Goal: Task Accomplishment & Management: Manage account settings

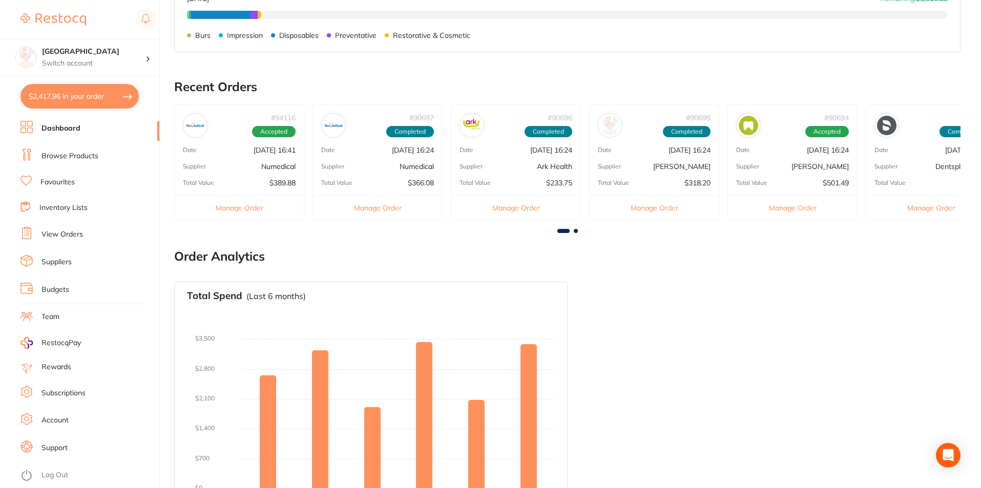
scroll to position [469, 0]
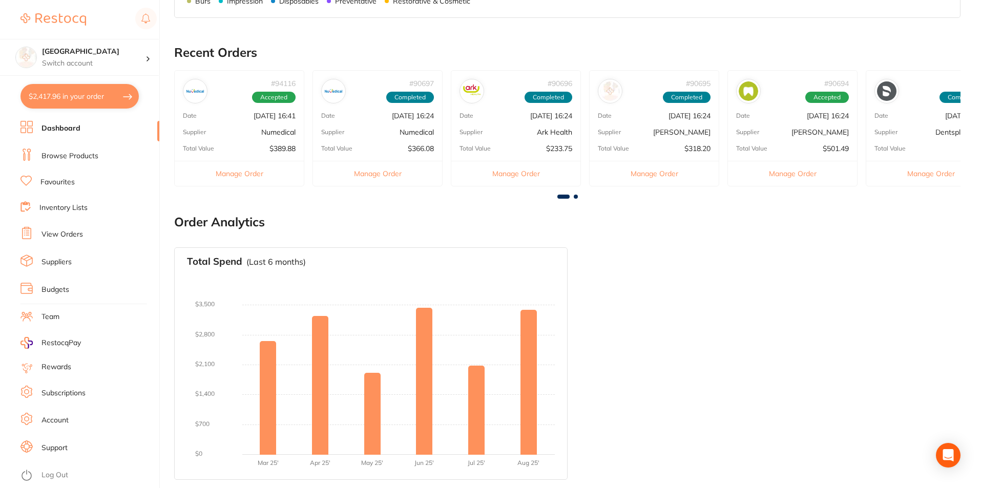
click at [78, 130] on link "Dashboard" at bounding box center [60, 128] width 39 height 10
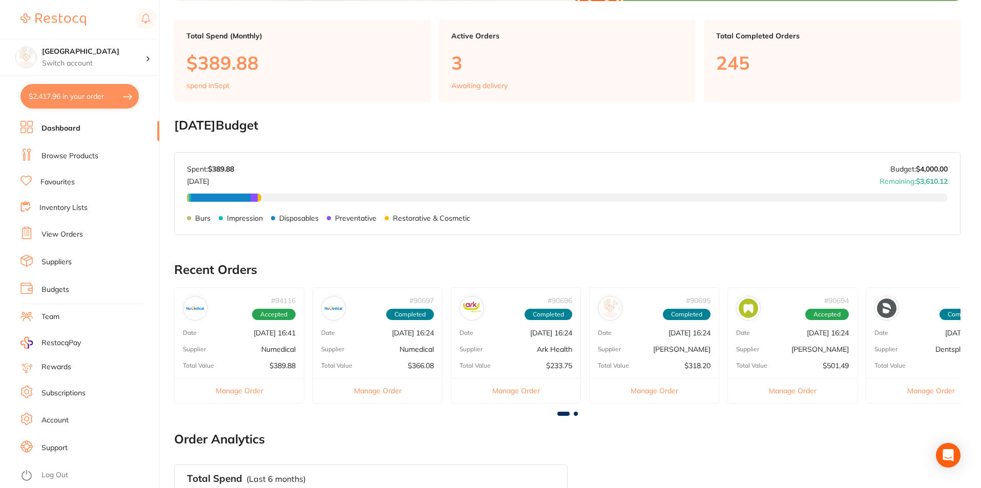
scroll to position [307, 0]
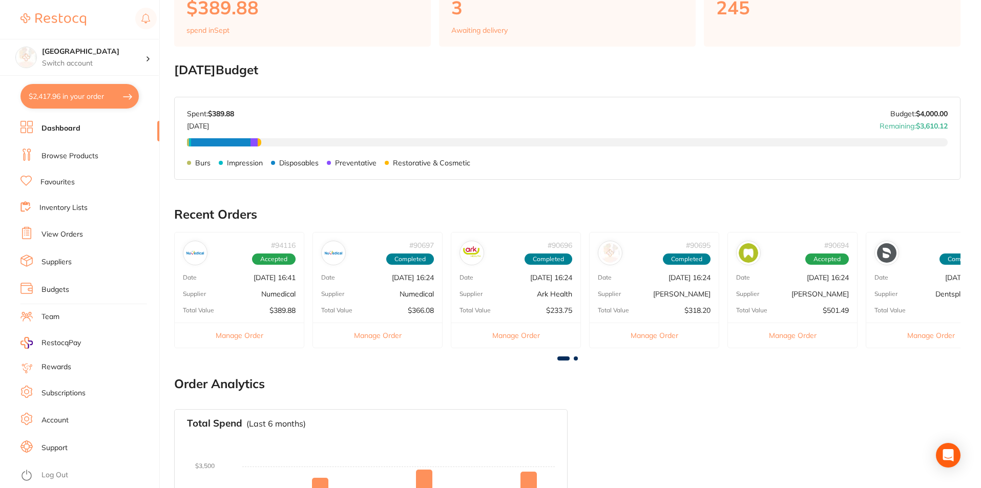
click at [72, 102] on button "$2,417.96 in your order" at bounding box center [79, 96] width 118 height 25
checkbox input "true"
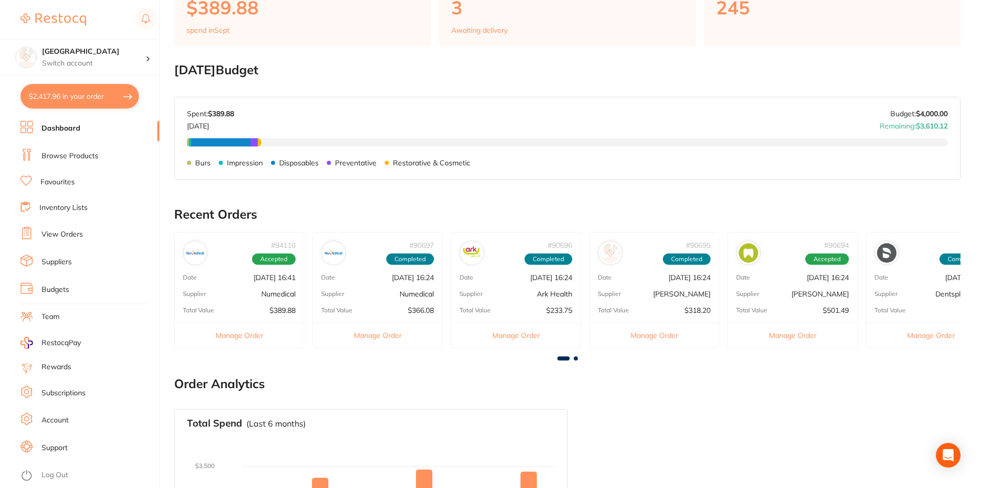
checkbox input "true"
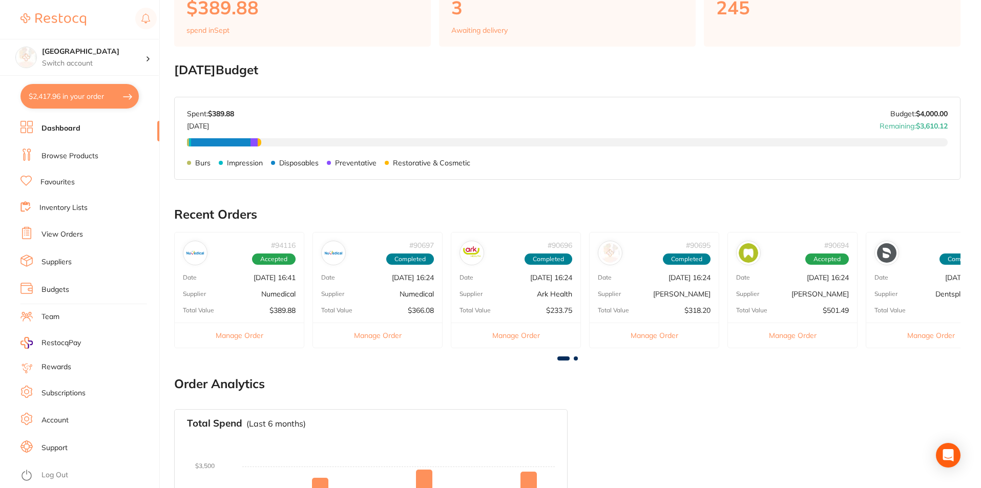
checkbox input "true"
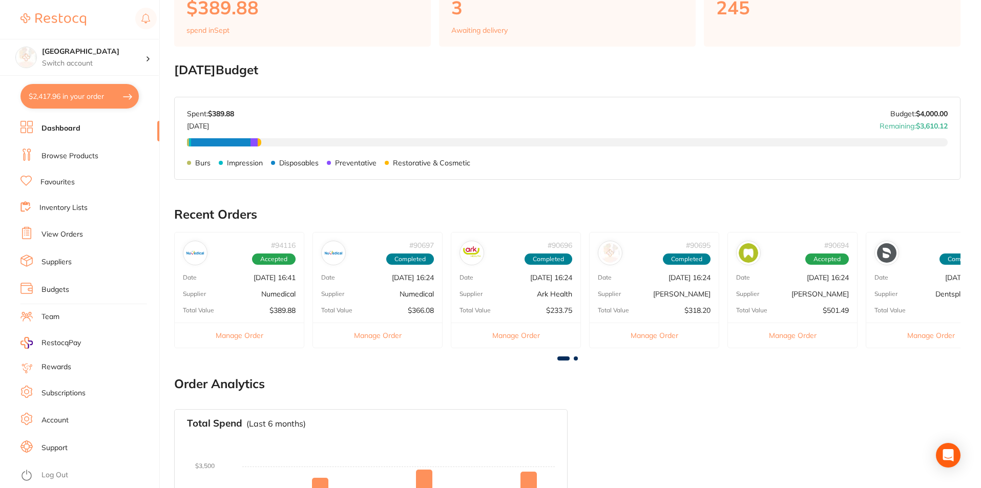
checkbox input "true"
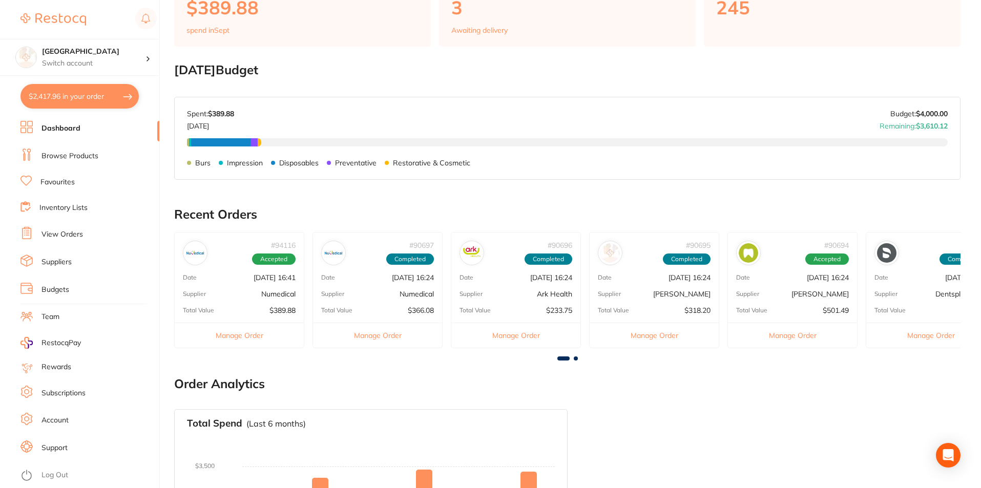
checkbox input "true"
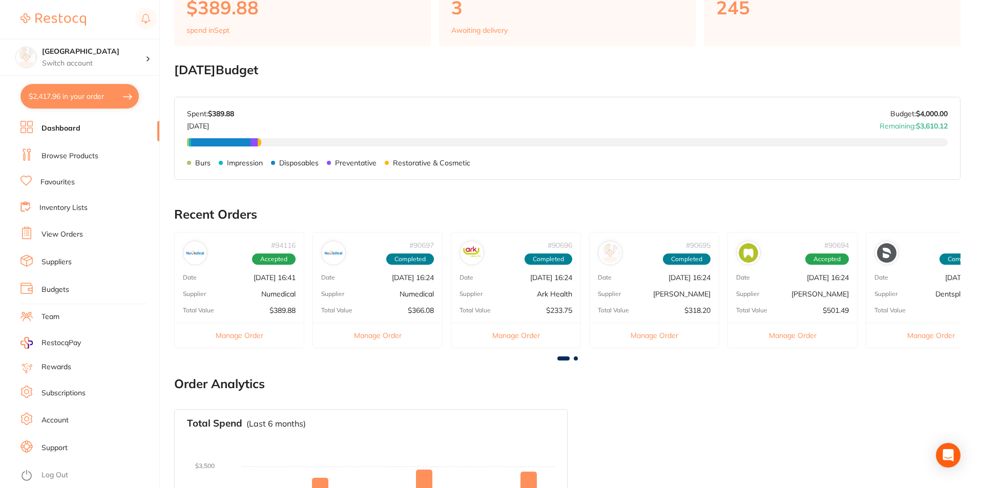
checkbox input "true"
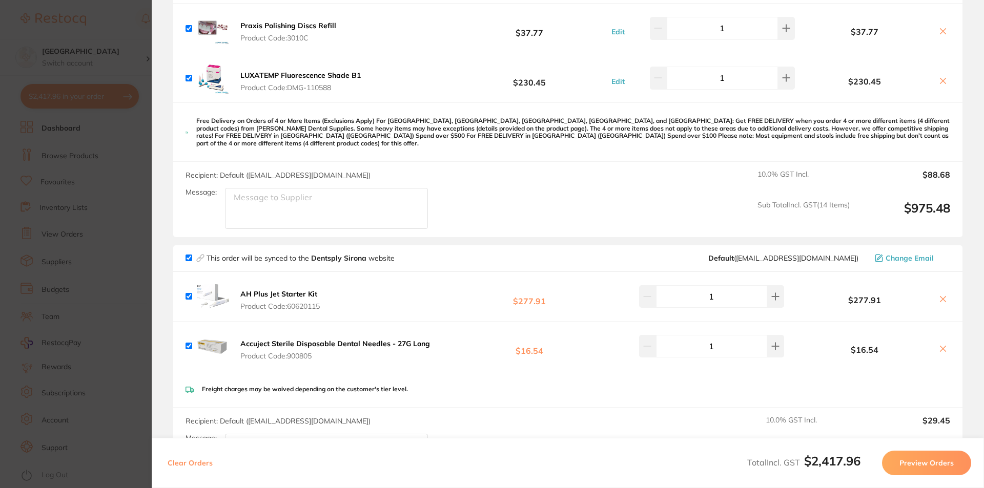
scroll to position [717, 0]
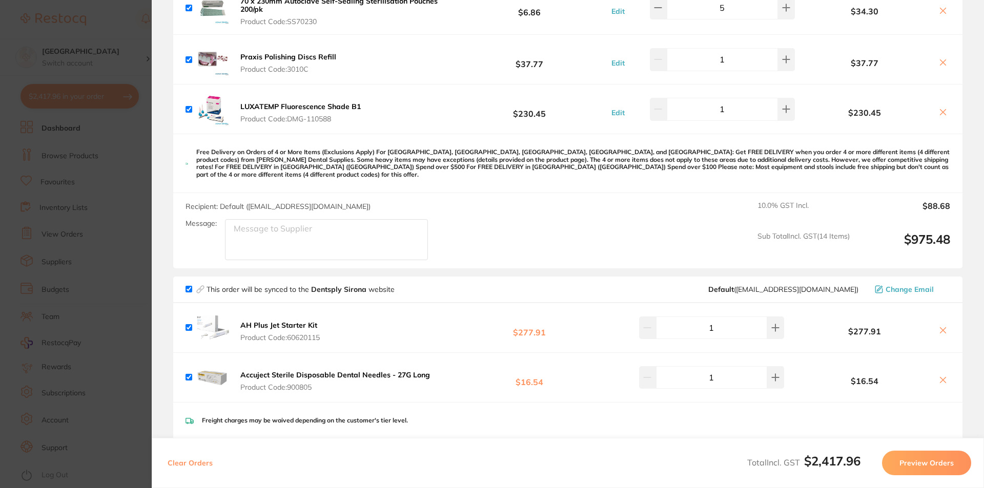
click at [119, 161] on section "Update RRP Set your pre negotiated price for this item. Item Agreed RRP (excl. …" at bounding box center [492, 244] width 984 height 488
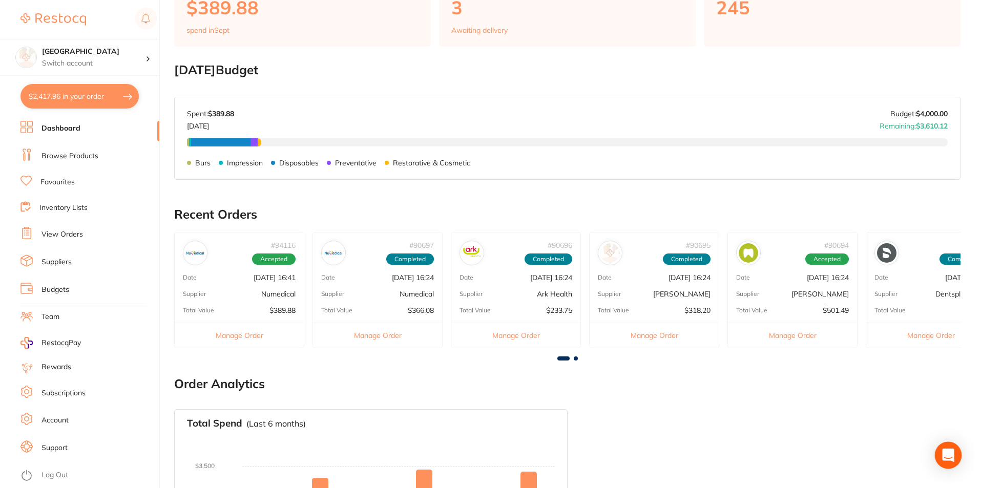
click at [950, 456] on icon "Open Intercom Messenger" at bounding box center [948, 455] width 12 height 13
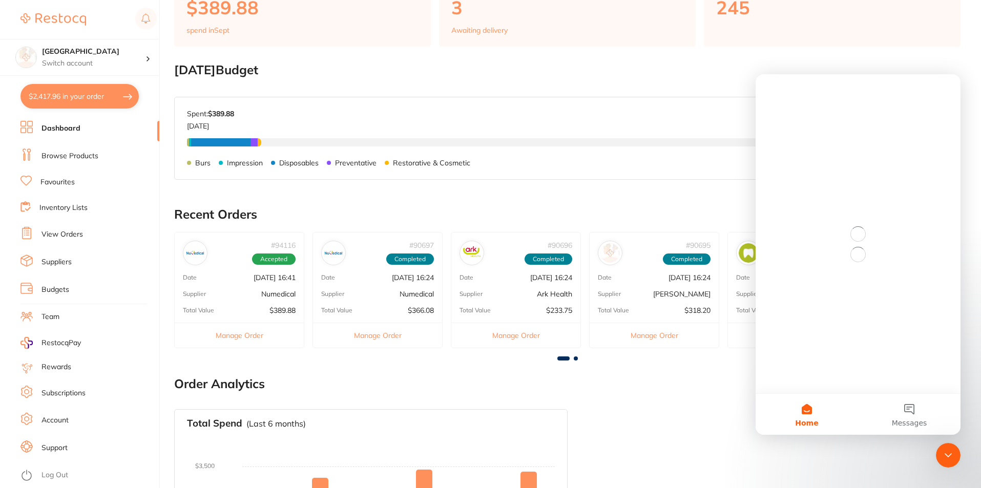
scroll to position [0, 0]
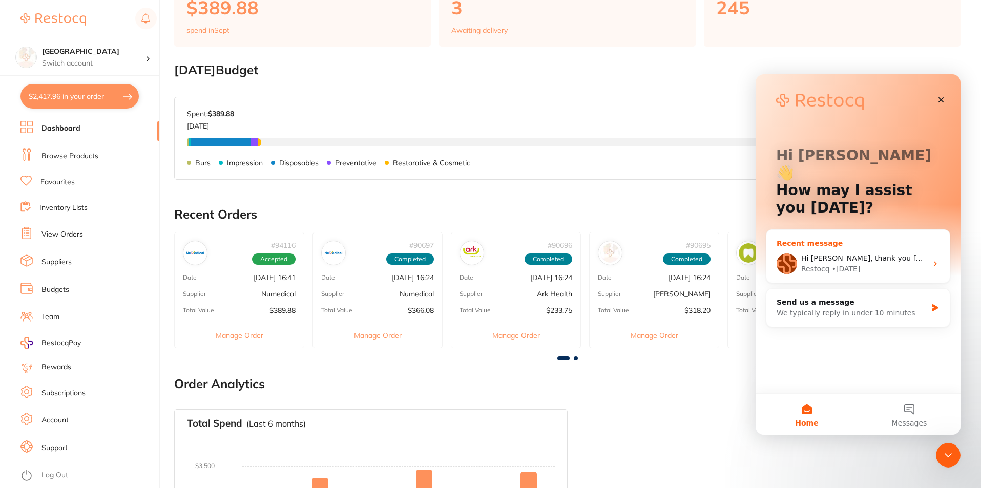
click at [856, 264] on div "Restocq • [DATE]" at bounding box center [864, 269] width 126 height 11
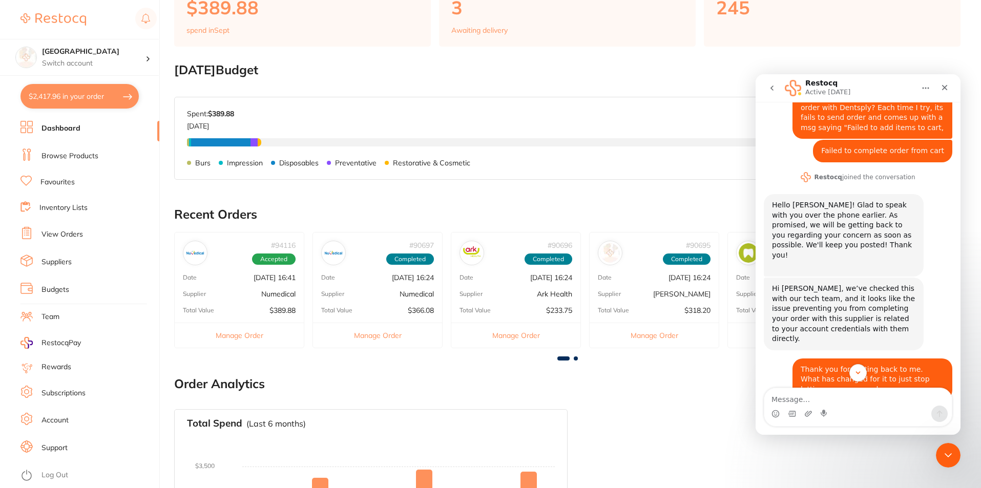
scroll to position [29, 0]
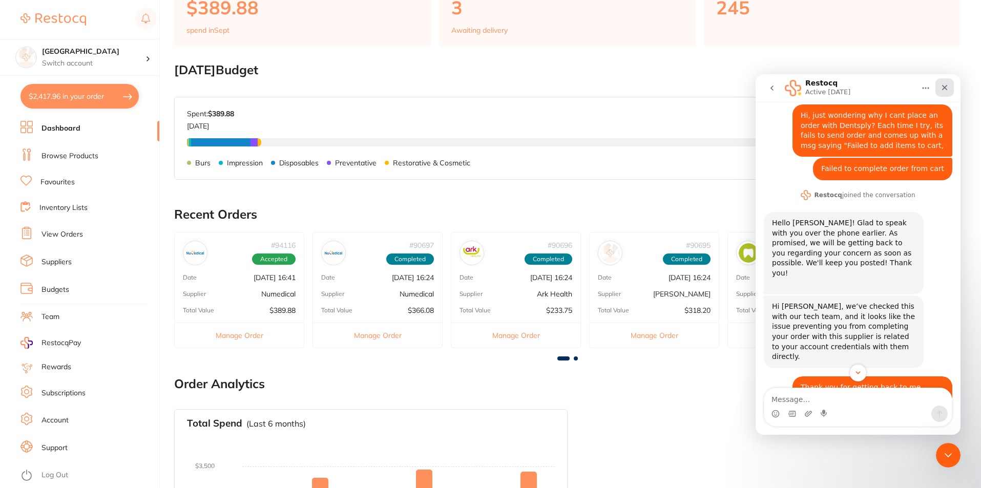
click at [944, 86] on icon "Close" at bounding box center [945, 88] width 6 height 6
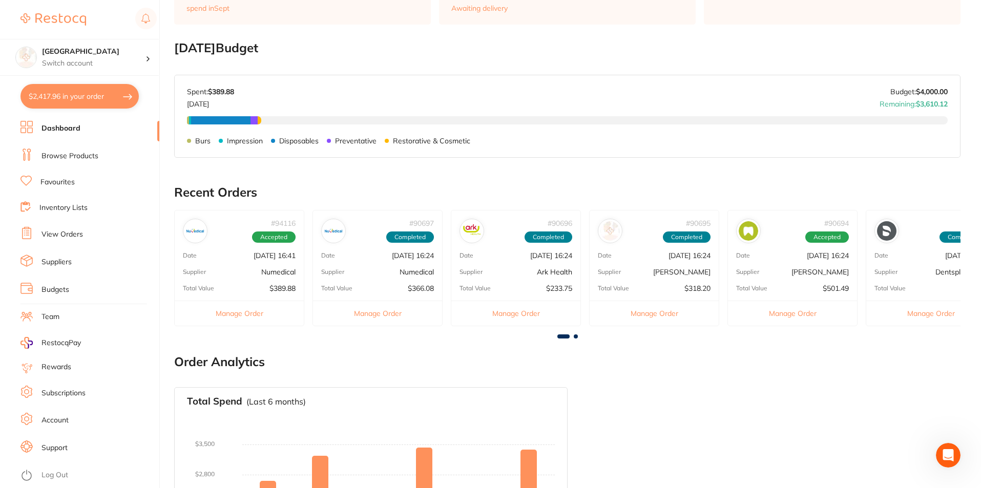
scroll to position [316, 0]
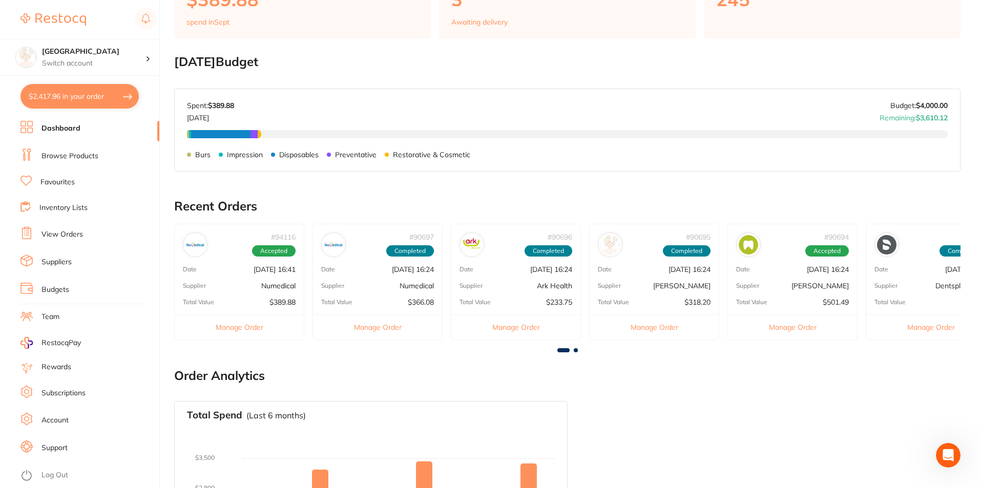
click at [85, 153] on link "Browse Products" at bounding box center [69, 156] width 57 height 10
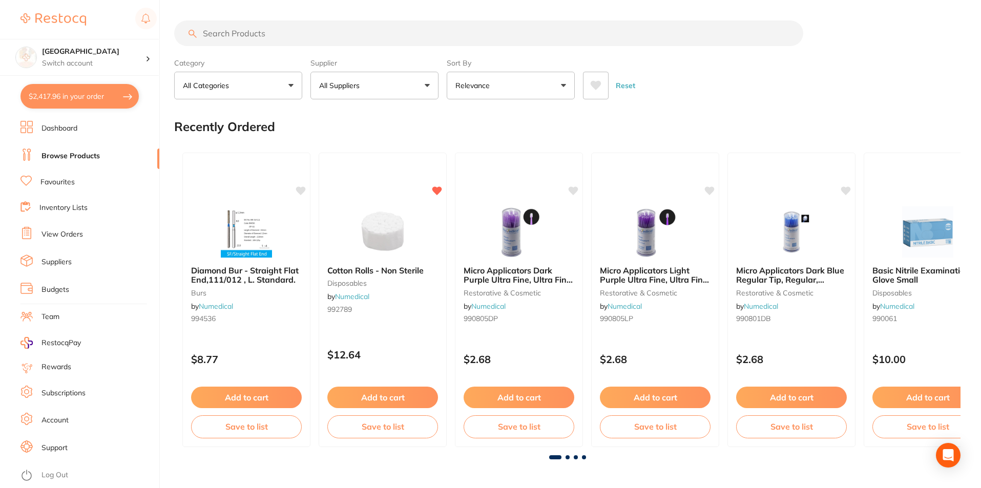
click at [80, 95] on button "$2,417.96 in your order" at bounding box center [79, 96] width 118 height 25
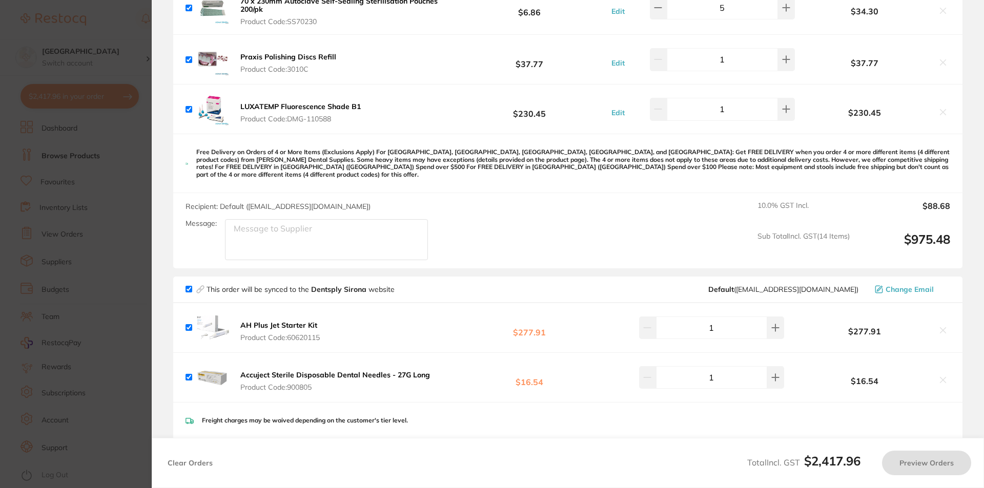
click at [139, 74] on section "Update RRP Set your pre negotiated price for this item. Item Agreed RRP (excl. …" at bounding box center [492, 244] width 984 height 488
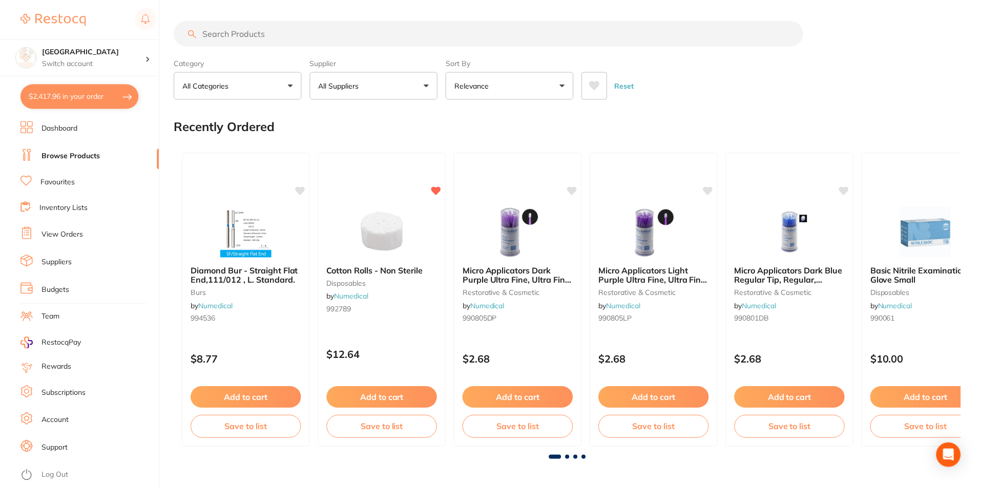
scroll to position [316, 0]
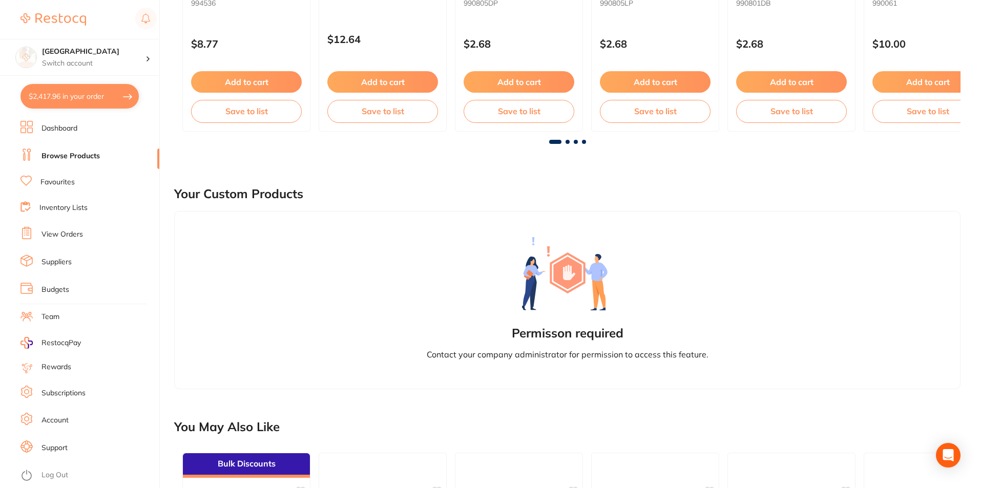
click at [119, 155] on li "Browse Products" at bounding box center [89, 156] width 139 height 15
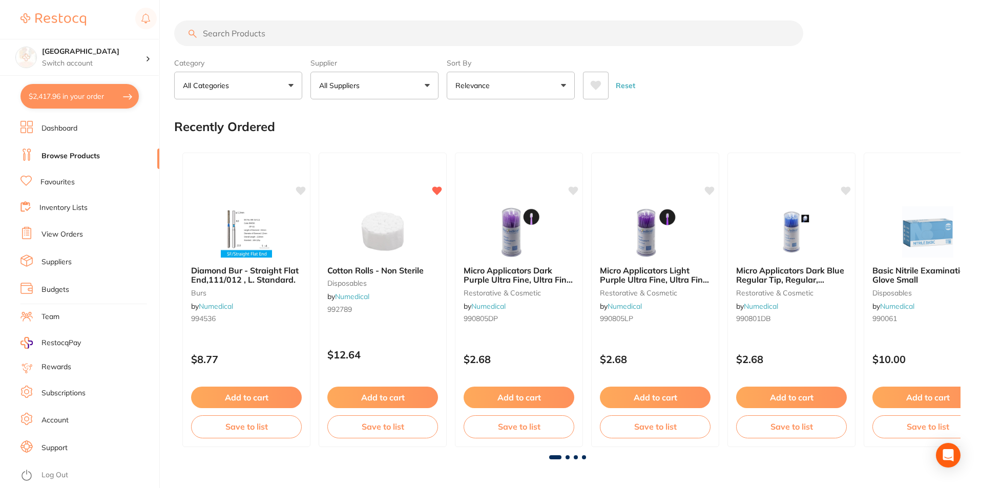
click at [83, 156] on link "Browse Products" at bounding box center [70, 156] width 58 height 10
click at [62, 260] on link "Suppliers" at bounding box center [56, 262] width 30 height 10
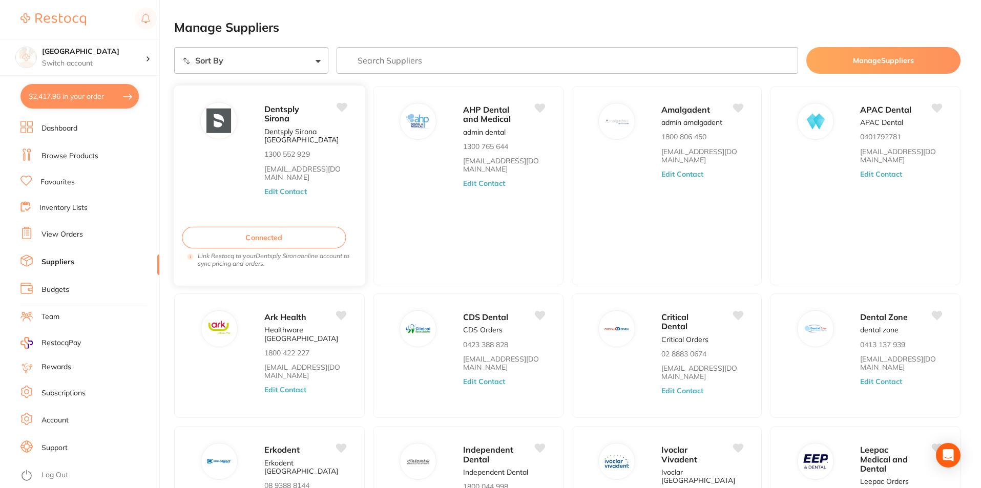
click at [288, 235] on button "Connected" at bounding box center [264, 238] width 164 height 22
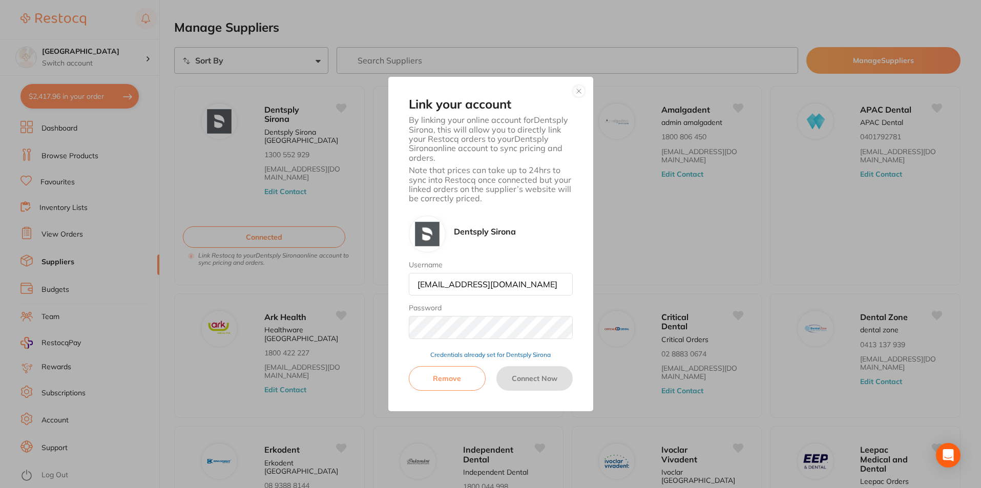
click at [577, 92] on button "button" at bounding box center [579, 91] width 12 height 12
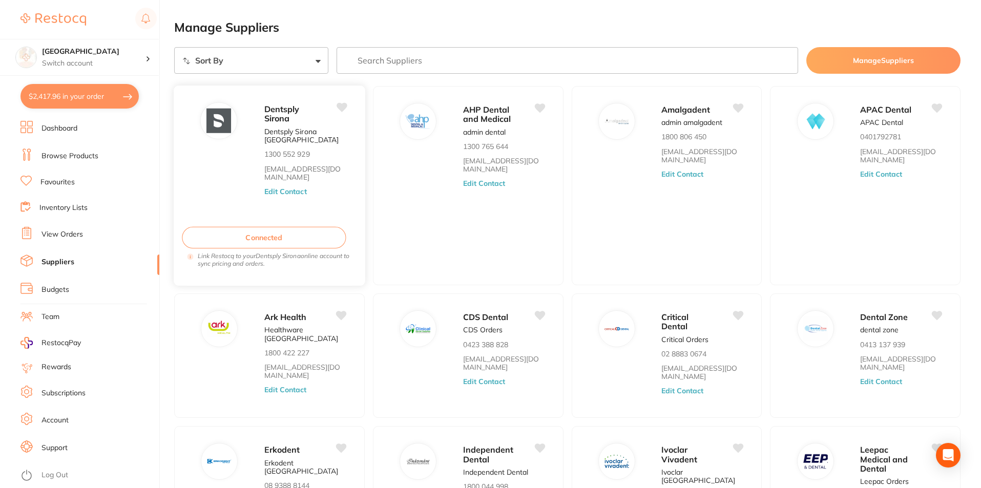
click at [283, 124] on div "Dentsply Sirona" at bounding box center [305, 113] width 82 height 23
click at [288, 191] on button "Edit Contact" at bounding box center [285, 191] width 43 height 8
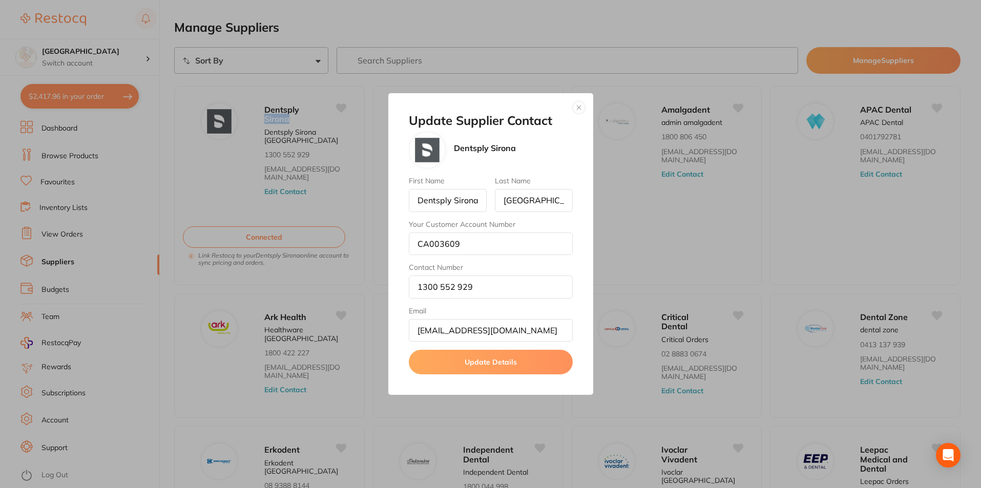
click at [579, 107] on button "button" at bounding box center [579, 107] width 12 height 12
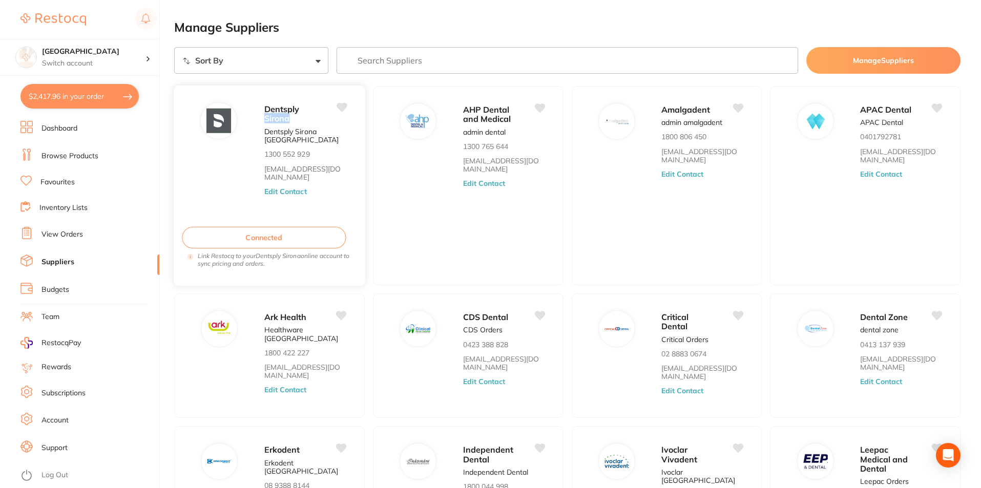
click at [276, 236] on button "Connected" at bounding box center [264, 238] width 164 height 22
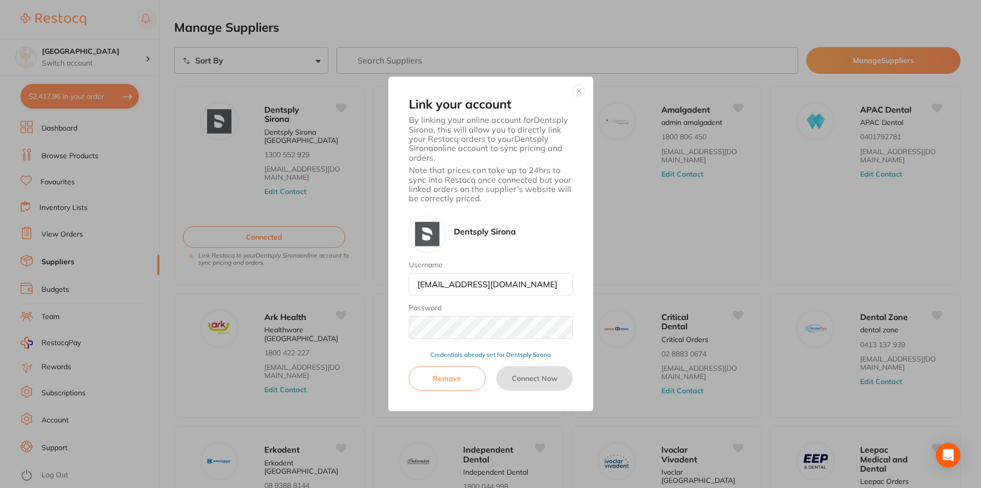
click at [135, 186] on div "Link your account By linking your online account for Dentsply Sirona , this wil…" at bounding box center [490, 244] width 981 height 488
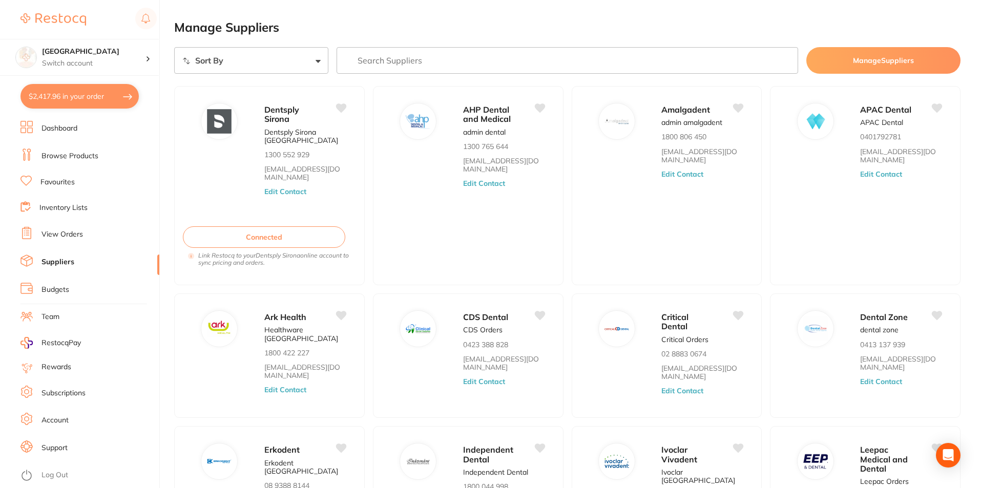
click at [78, 155] on link "Browse Products" at bounding box center [69, 156] width 57 height 10
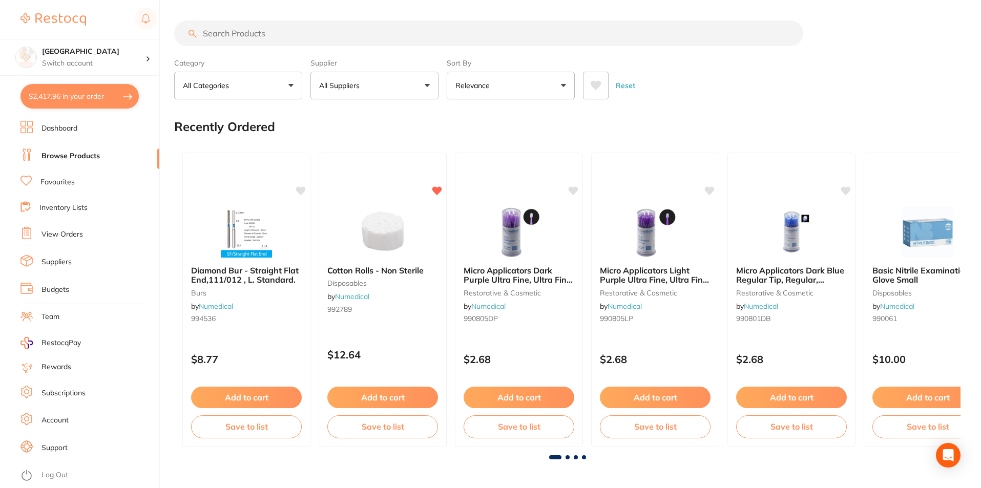
click at [71, 92] on button "$2,417.96 in your order" at bounding box center [79, 96] width 118 height 25
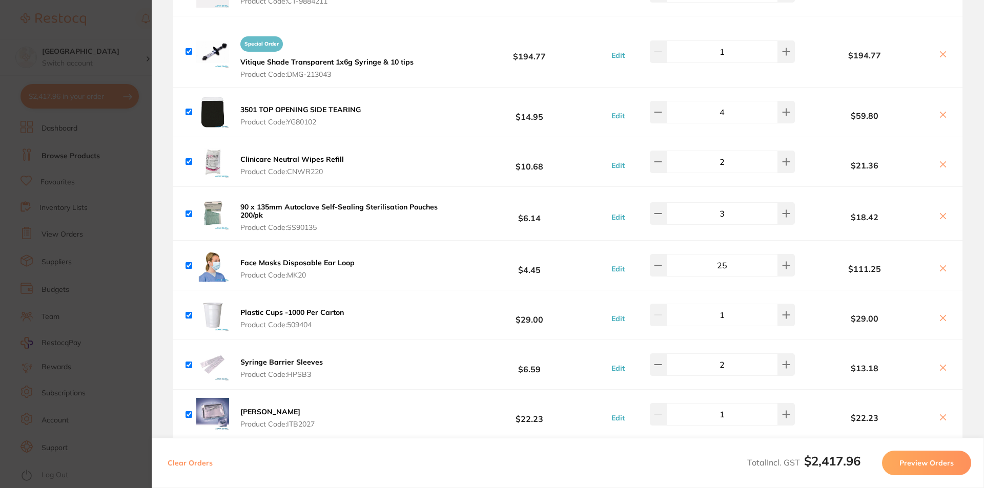
scroll to position [154, 0]
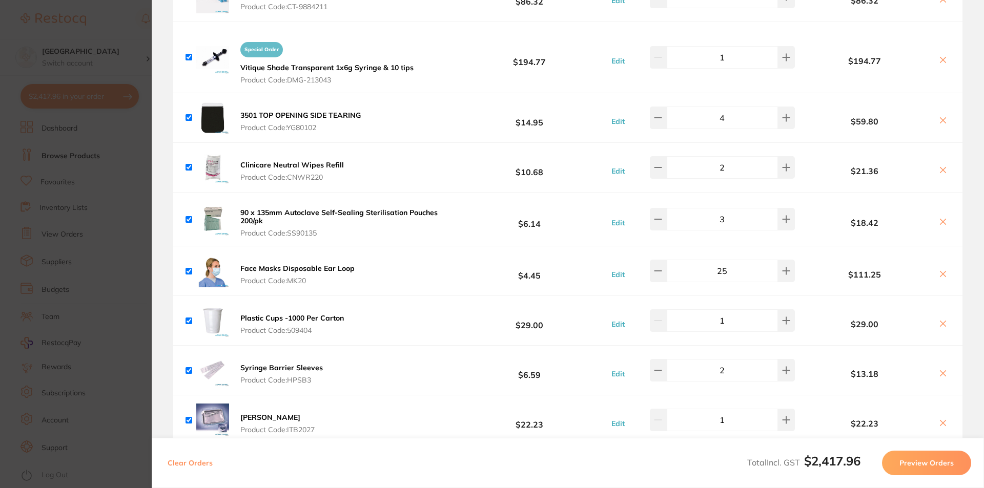
click at [141, 161] on section "Update RRP Set your pre negotiated price for this item. Item Agreed RRP (excl. …" at bounding box center [492, 244] width 984 height 488
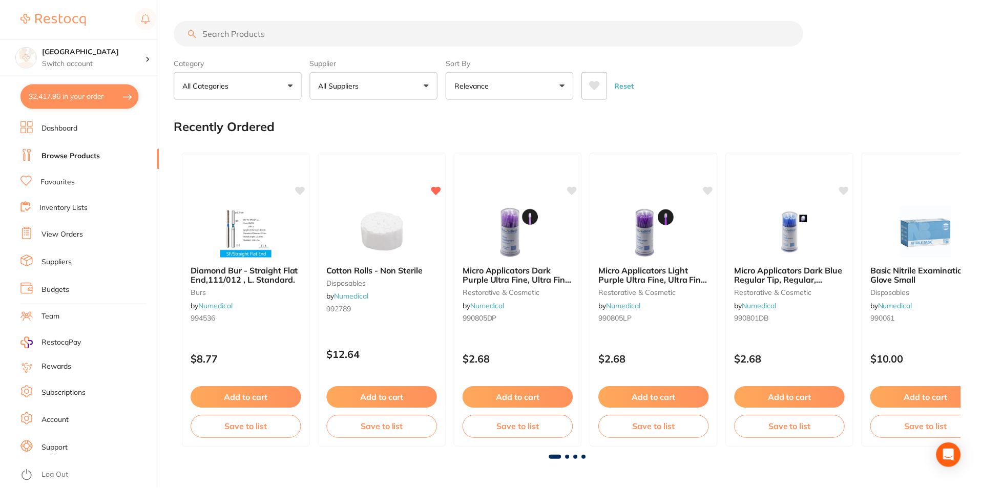
scroll to position [316, 0]
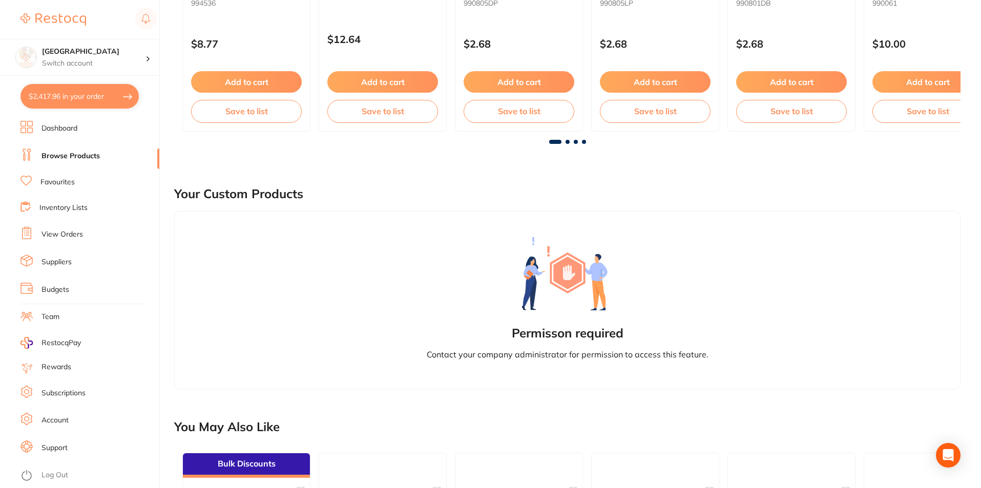
click at [56, 209] on link "Inventory Lists" at bounding box center [63, 208] width 48 height 10
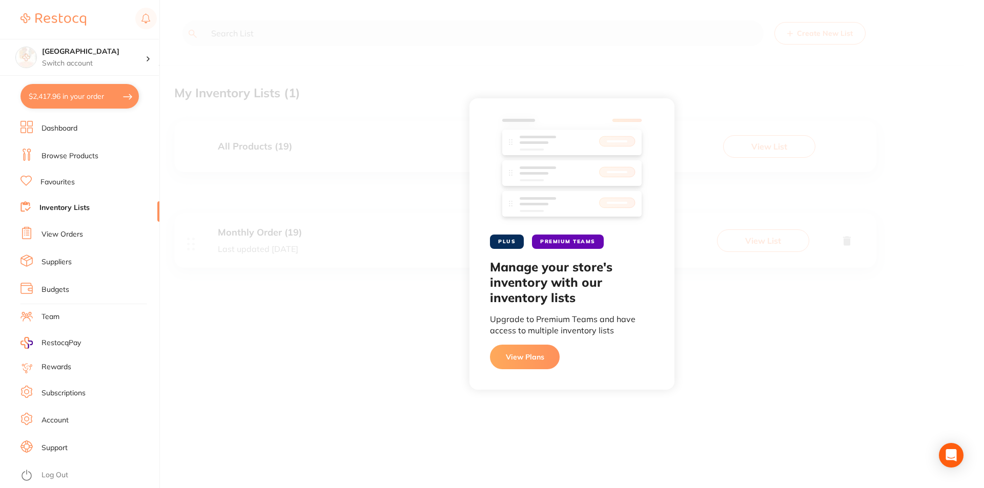
click at [53, 261] on link "Suppliers" at bounding box center [56, 262] width 30 height 10
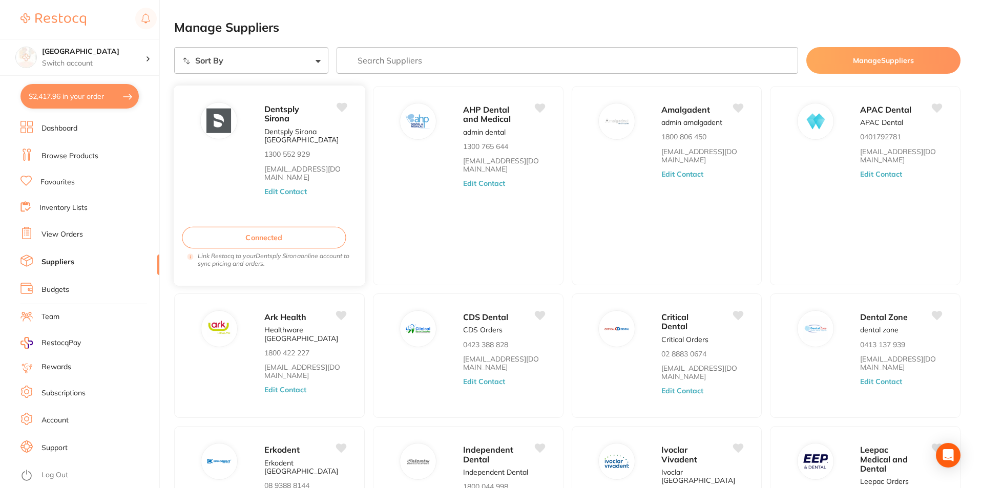
click at [278, 241] on button "Connected" at bounding box center [264, 238] width 164 height 22
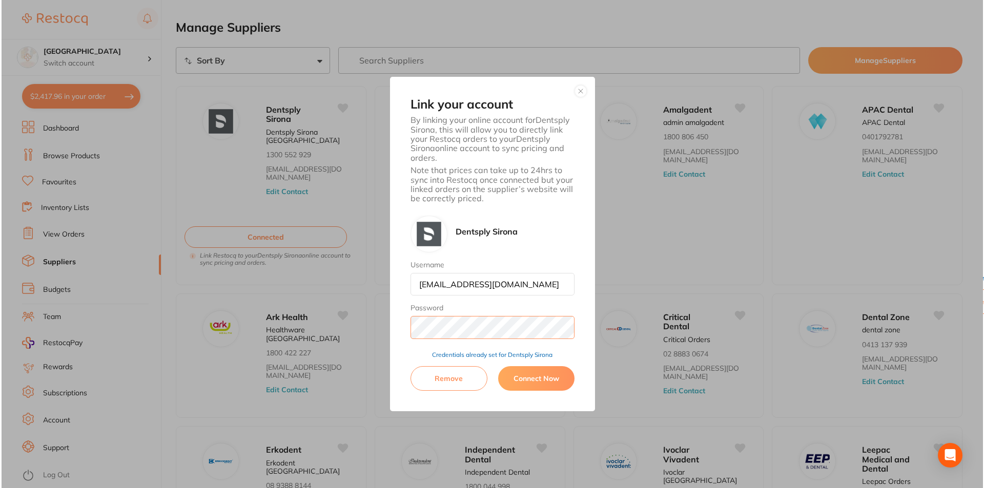
scroll to position [1, 0]
click at [335, 333] on div "Link your account By linking your online account for Dentsply Sirona , this wil…" at bounding box center [490, 244] width 981 height 488
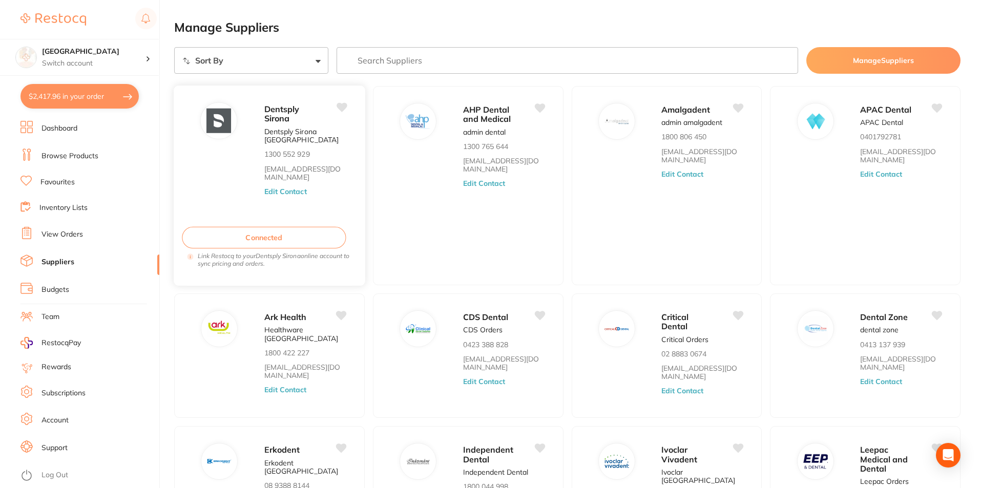
click at [278, 240] on button "Connected" at bounding box center [264, 238] width 164 height 22
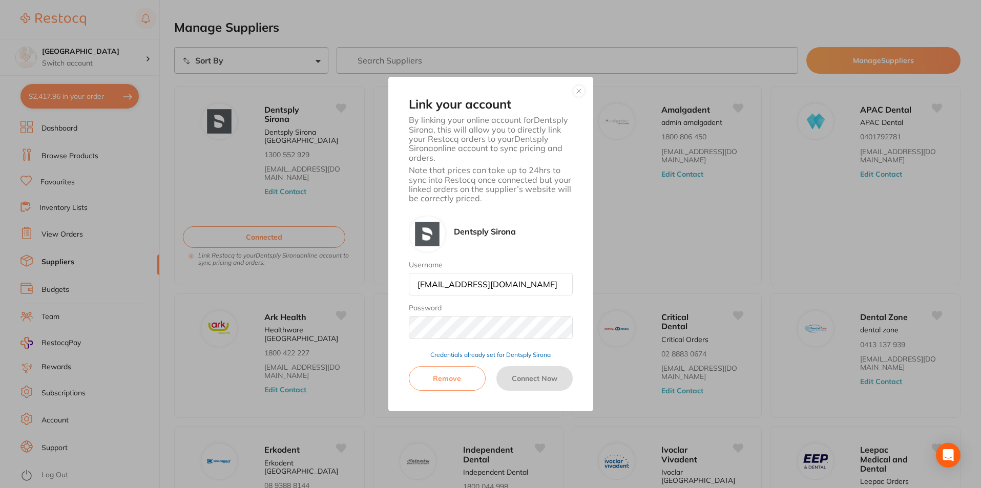
click at [424, 349] on div "Credentials already set for Dentsply Sirona" at bounding box center [491, 348] width 164 height 19
click at [413, 347] on div "Credentials already set for Dentsply Sirona" at bounding box center [491, 348] width 164 height 19
click at [534, 380] on button "Connect Now" at bounding box center [534, 378] width 76 height 25
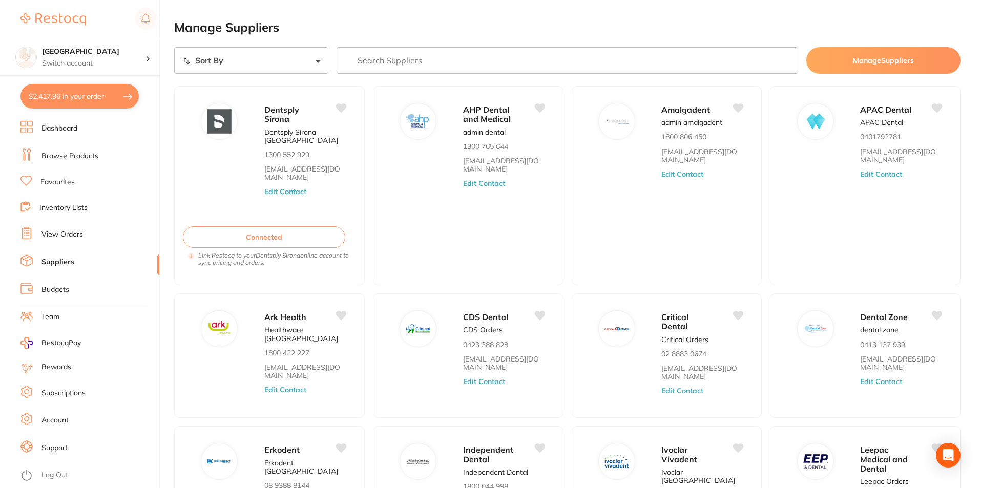
click at [98, 95] on button "$2,417.96 in your order" at bounding box center [79, 96] width 118 height 25
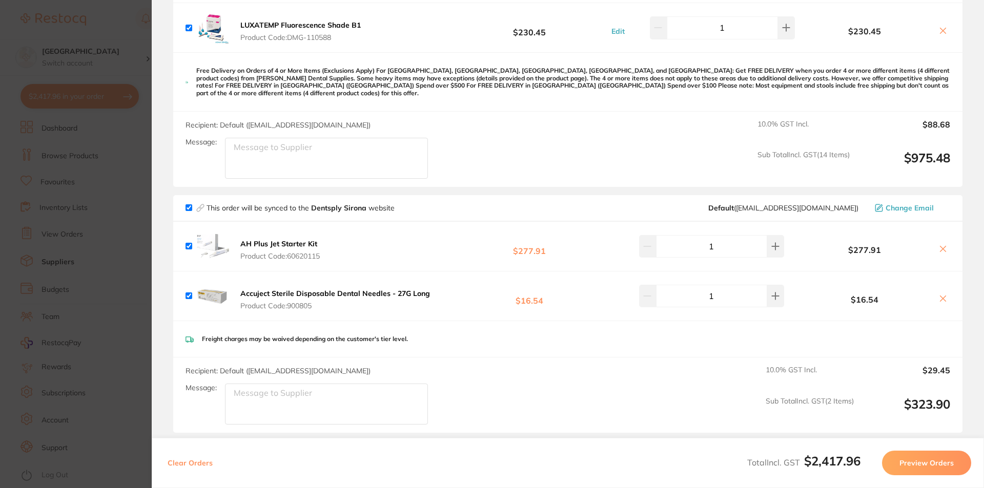
scroll to position [820, 0]
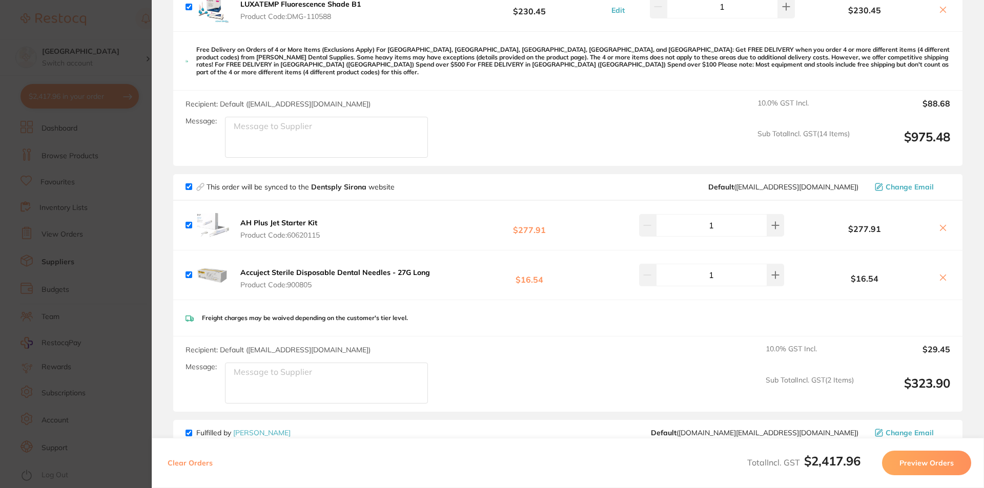
click at [938, 224] on icon at bounding box center [942, 228] width 8 height 8
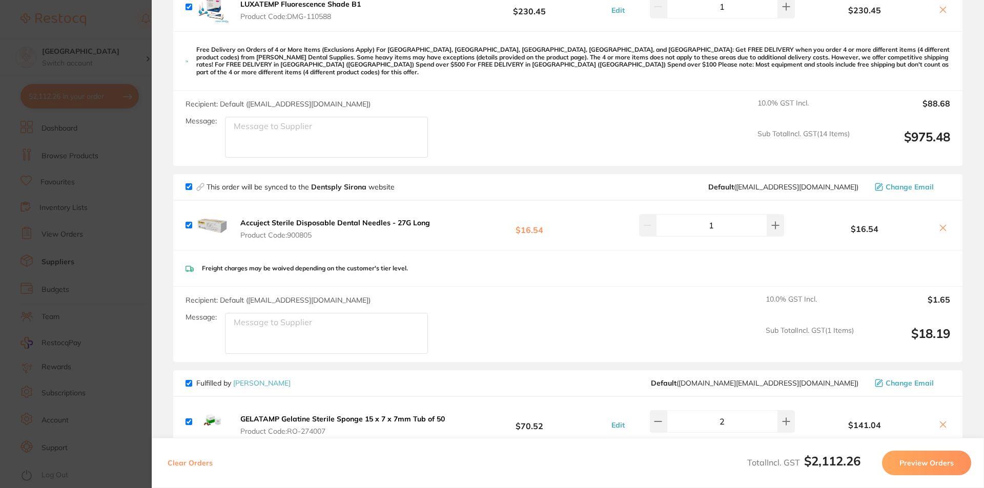
click at [943, 224] on icon at bounding box center [942, 228] width 8 height 8
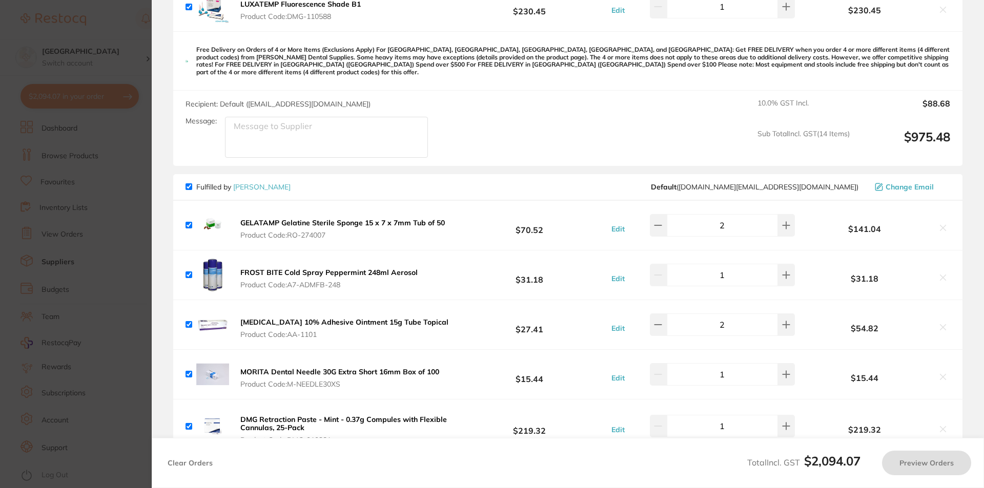
checkbox input "true"
click at [128, 132] on section "Update RRP Set your pre negotiated price for this item. Item Agreed RRP (excl. …" at bounding box center [492, 244] width 984 height 488
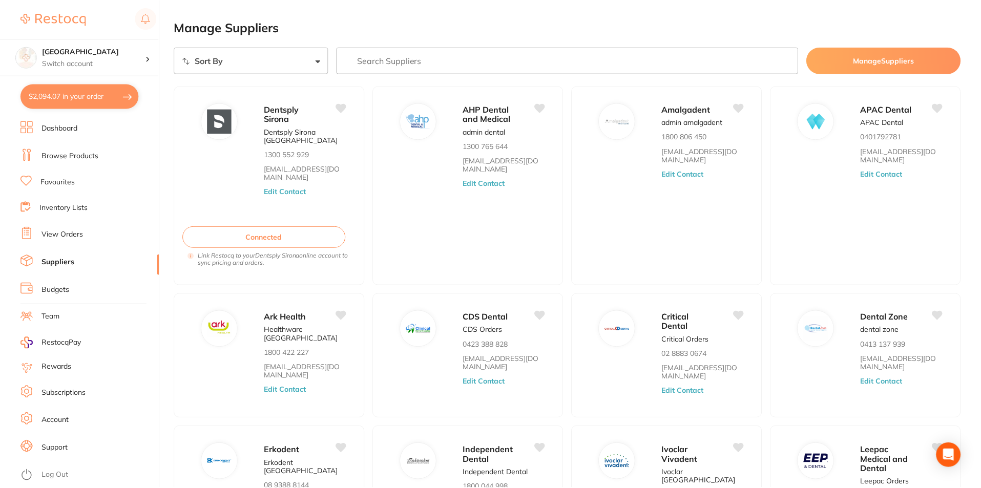
scroll to position [134, 0]
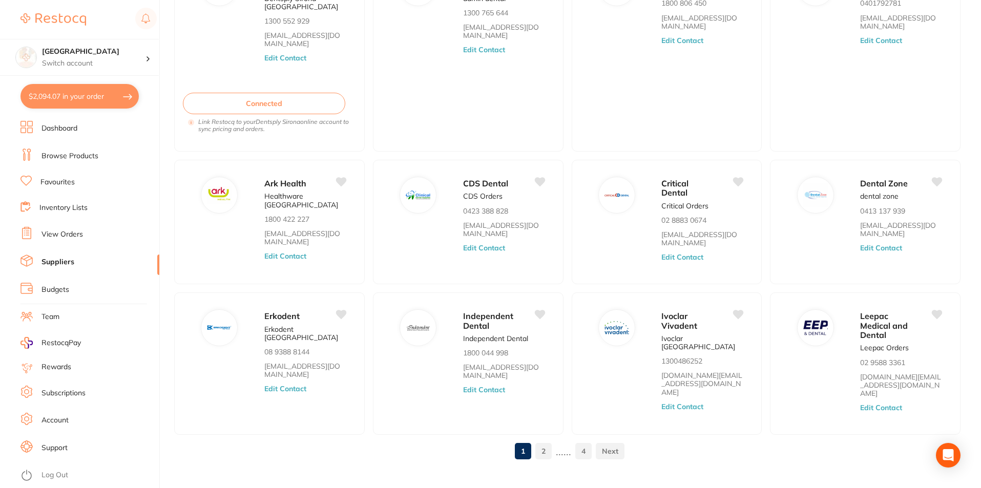
click at [100, 159] on li "Browse Products" at bounding box center [89, 156] width 139 height 15
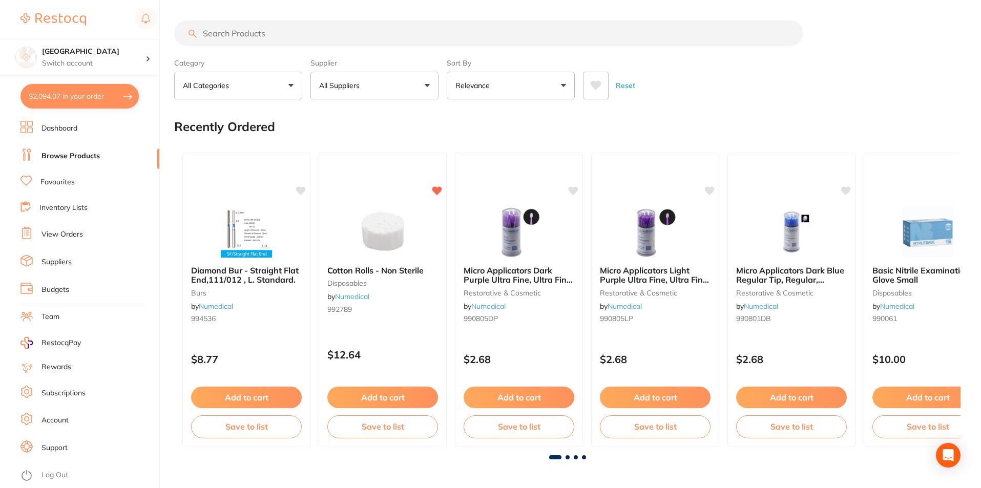
click at [84, 92] on button "$2,094.07 in your order" at bounding box center [79, 96] width 118 height 25
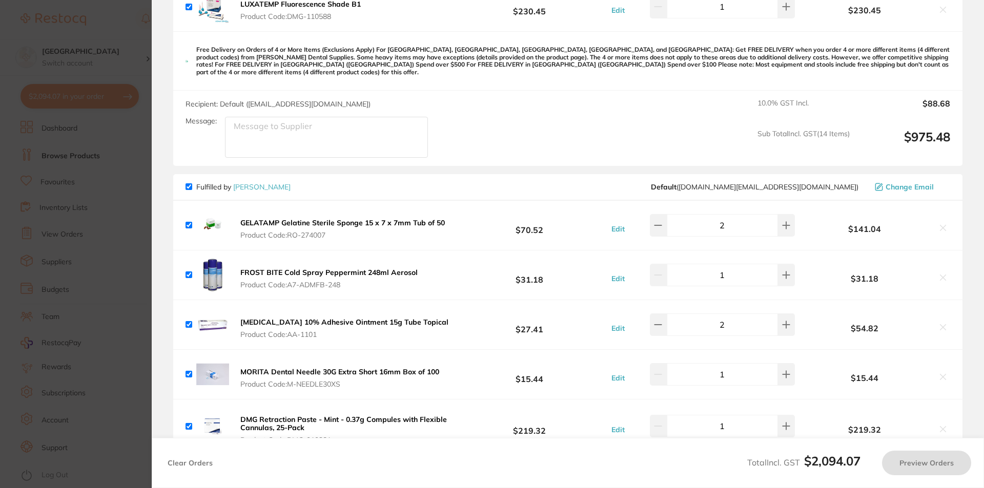
checkbox input "true"
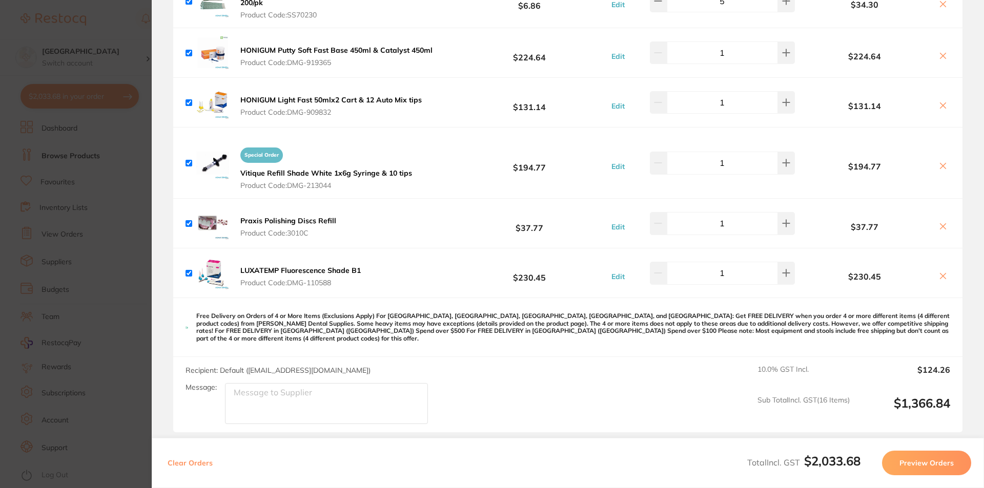
scroll to position [643, 0]
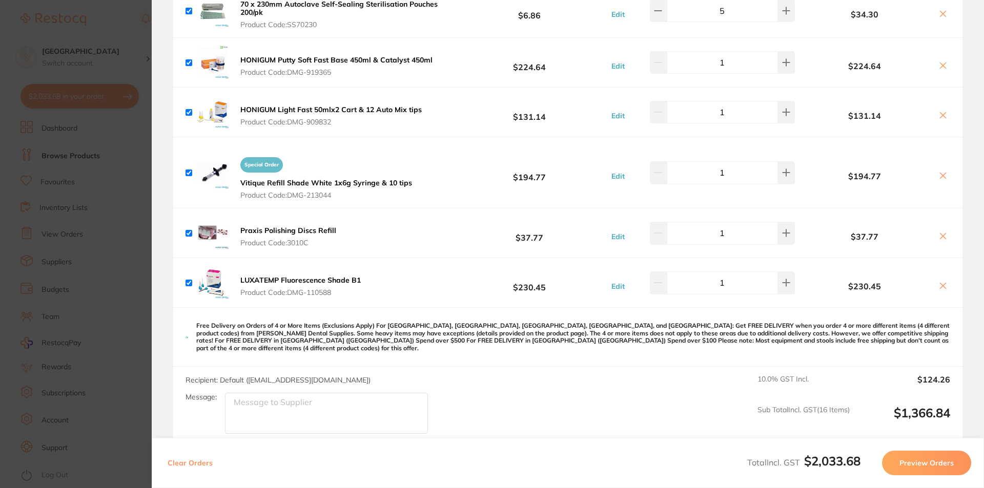
click at [96, 74] on section "Update RRP Set your pre negotiated price for this item. Item Agreed RRP (excl. …" at bounding box center [492, 244] width 984 height 488
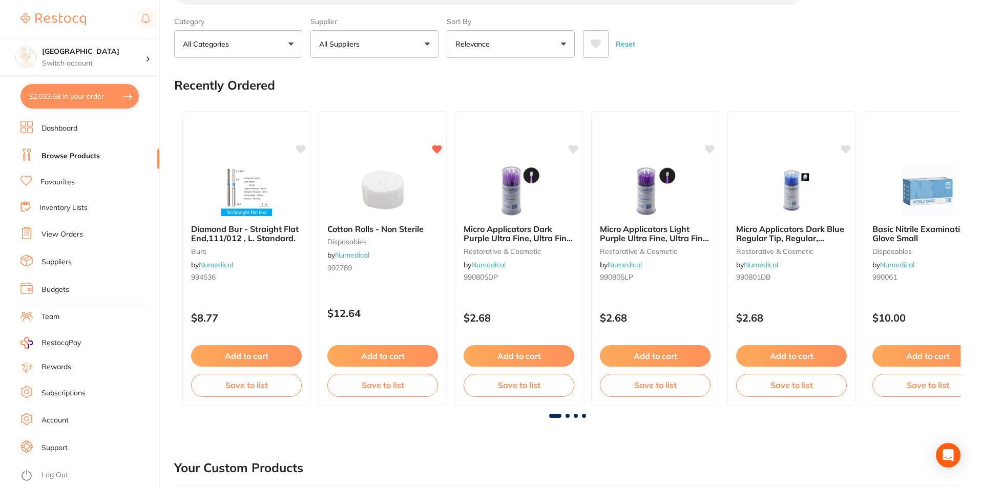
scroll to position [0, 0]
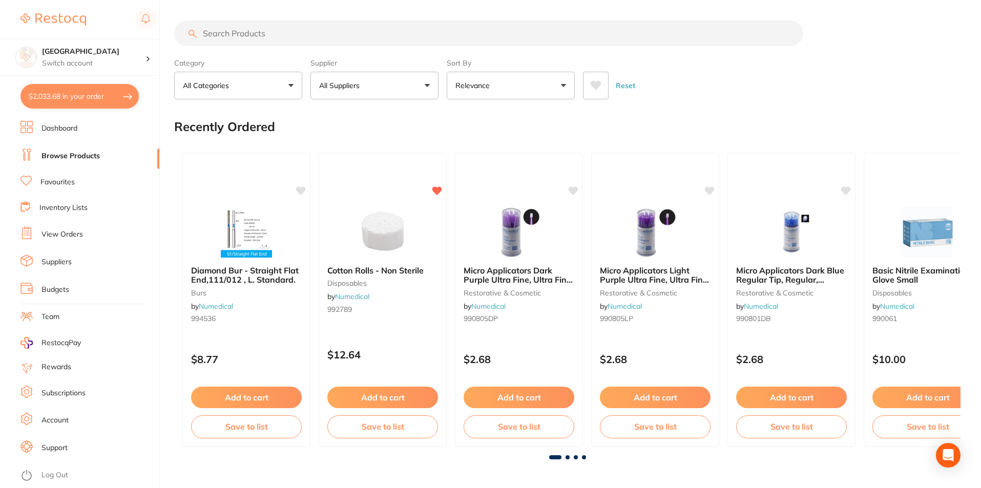
click at [96, 155] on link "Browse Products" at bounding box center [70, 156] width 58 height 10
click at [49, 258] on link "Suppliers" at bounding box center [56, 262] width 30 height 10
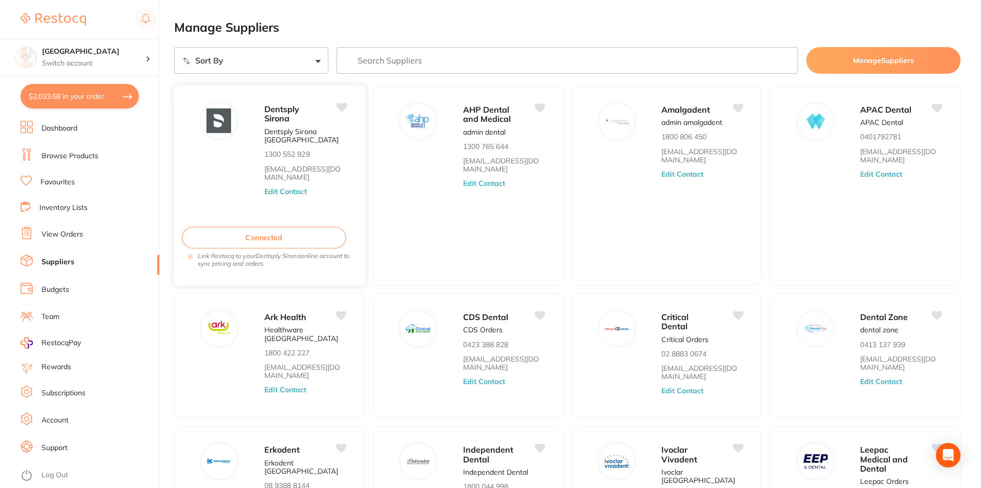
click at [298, 139] on p "Dentsply Sirona [GEOGRAPHIC_DATA]" at bounding box center [305, 136] width 82 height 17
click at [223, 134] on div at bounding box center [219, 120] width 36 height 36
click at [328, 138] on p "Dentsply Sirona [GEOGRAPHIC_DATA]" at bounding box center [305, 136] width 82 height 17
click at [234, 126] on div at bounding box center [219, 120] width 36 height 36
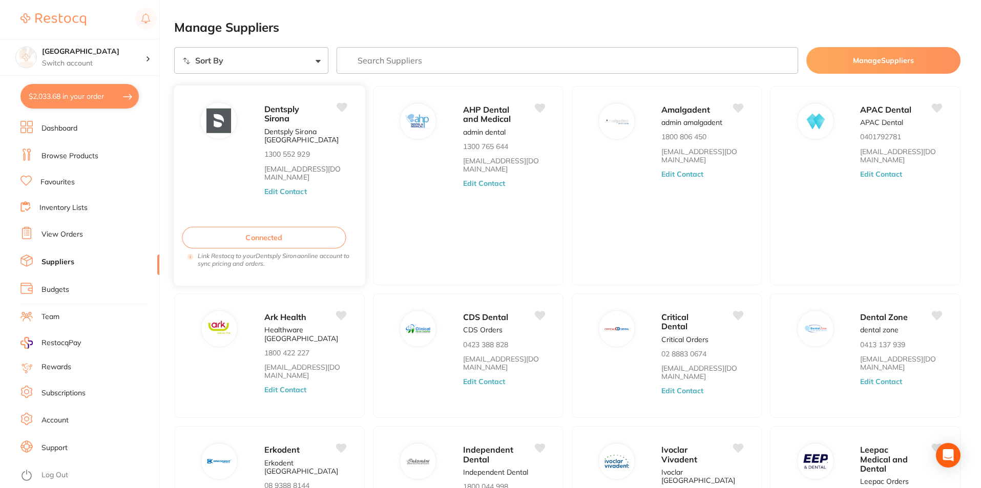
click at [273, 188] on button "Edit Contact" at bounding box center [285, 191] width 43 height 8
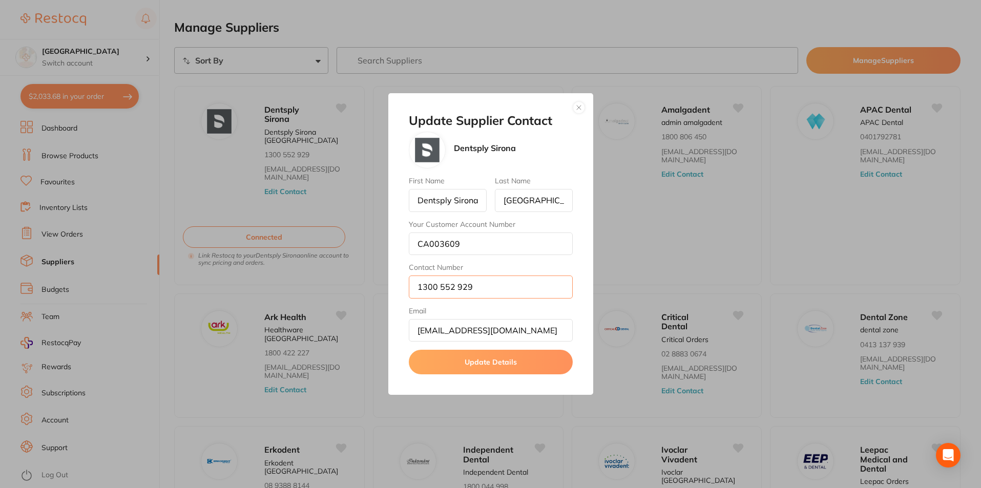
drag, startPoint x: 481, startPoint y: 285, endPoint x: 414, endPoint y: 286, distance: 66.6
click at [414, 286] on input "1300 552 929" at bounding box center [491, 287] width 164 height 23
drag, startPoint x: 439, startPoint y: 290, endPoint x: 411, endPoint y: 297, distance: 29.0
click at [411, 297] on input "1300 552 929" at bounding box center [491, 287] width 164 height 23
drag, startPoint x: 461, startPoint y: 287, endPoint x: 407, endPoint y: 289, distance: 53.8
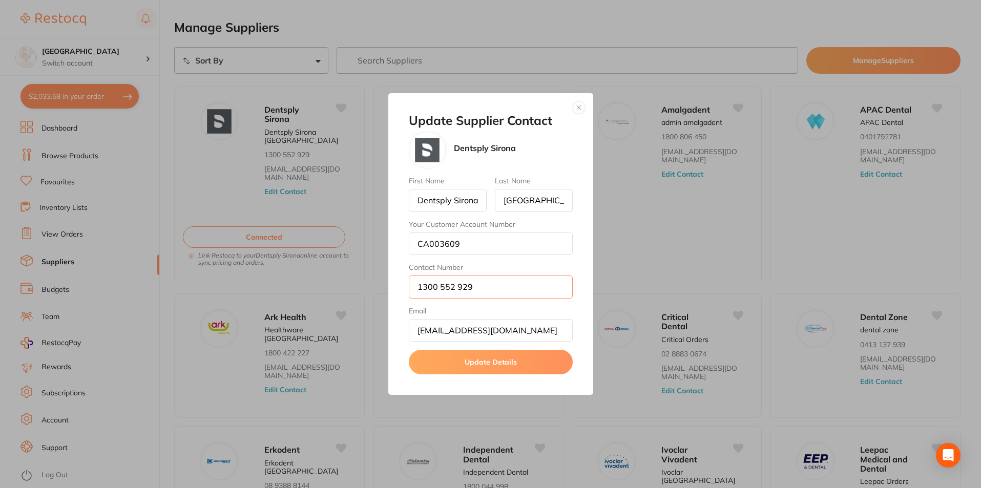
click at [407, 289] on div "Update Supplier Contact Dentsply Sirona First Name Dentsply [GEOGRAPHIC_DATA] L…" at bounding box center [490, 244] width 205 height 302
click at [576, 107] on button "button" at bounding box center [579, 107] width 12 height 12
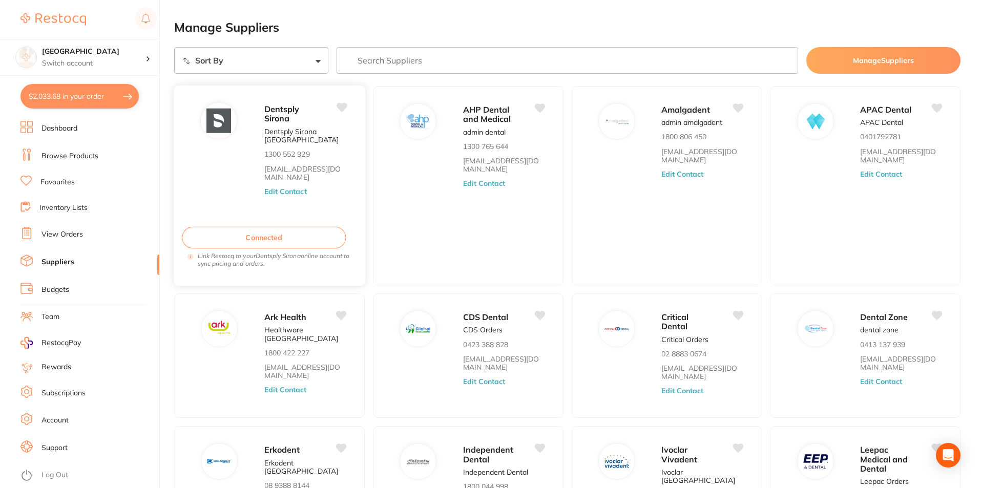
click at [289, 189] on button "Edit Contact" at bounding box center [285, 191] width 43 height 8
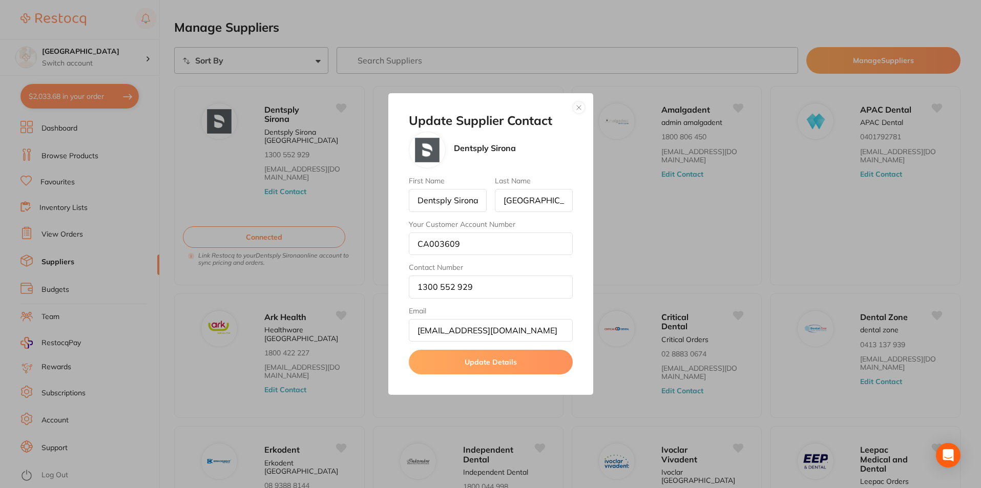
click at [579, 105] on button "button" at bounding box center [579, 107] width 12 height 12
